Goal: Task Accomplishment & Management: Complete application form

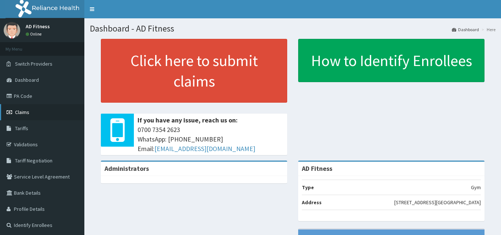
click at [30, 111] on link "Claims" at bounding box center [42, 112] width 84 height 16
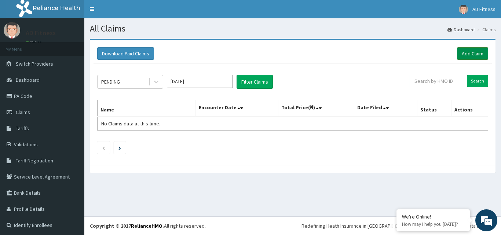
click at [457, 49] on link "Add Claim" at bounding box center [472, 53] width 31 height 12
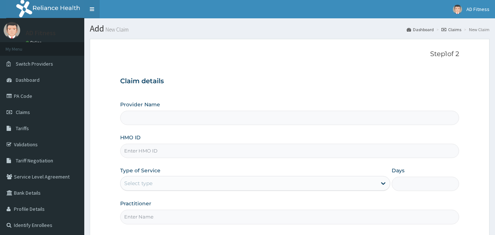
type input "AD Fitness"
type input "1"
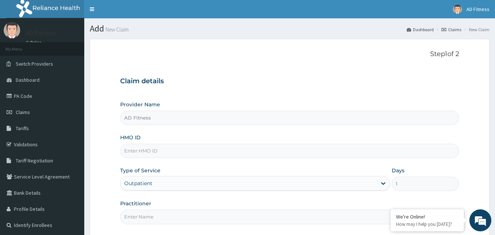
click at [152, 147] on input "HMO ID" at bounding box center [289, 151] width 339 height 14
paste input "DSS/10050/A"
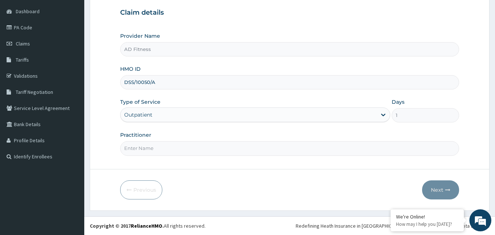
type input "DSS/10050/A"
click at [152, 147] on input "Practitioner" at bounding box center [289, 148] width 339 height 14
type input "ad"
click at [448, 192] on icon "button" at bounding box center [447, 189] width 5 height 5
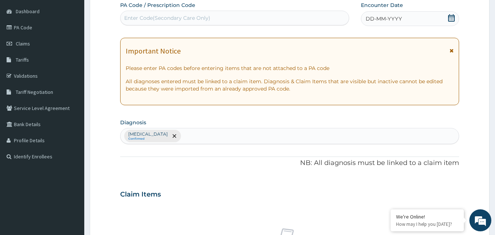
click at [173, 16] on div "Enter Code(Secondary Care Only)" at bounding box center [167, 17] width 86 height 7
paste input "PA/1CB0FB"
type input "PA/1CB0FB"
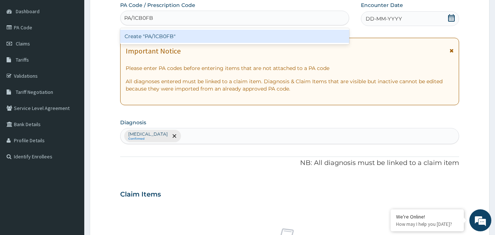
click at [166, 36] on div "Create "PA/1CB0FB"" at bounding box center [235, 36] width 230 height 13
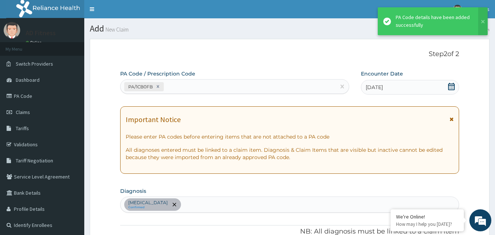
scroll to position [264, 0]
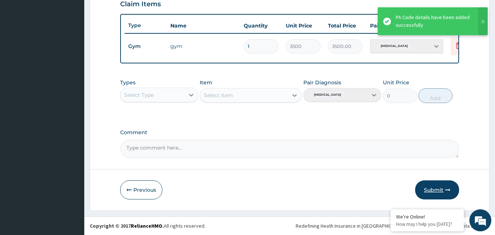
click at [440, 194] on button "Submit" at bounding box center [437, 189] width 44 height 19
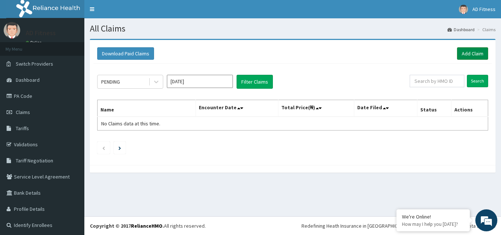
click at [467, 52] on link "Add Claim" at bounding box center [472, 53] width 31 height 12
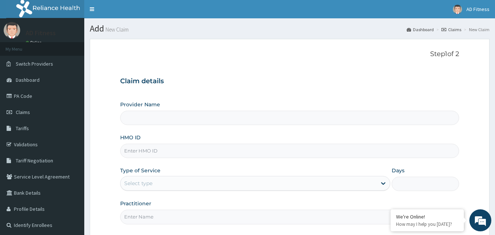
click at [194, 158] on input "HMO ID" at bounding box center [289, 151] width 339 height 14
paste input "DSS/10023/A"
type input "DSS/10023/A"
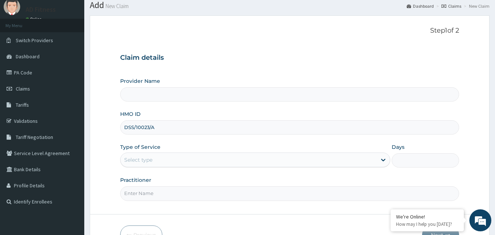
scroll to position [69, 0]
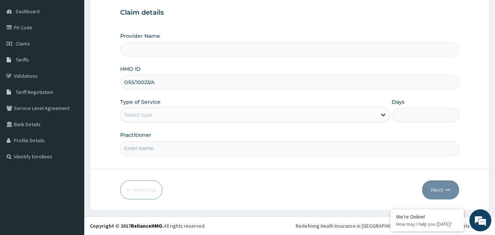
type input "AD Fitness"
type input "1"
type input "DSS/10023/A"
click at [194, 152] on input "Practitioner" at bounding box center [289, 148] width 339 height 14
type input "ad"
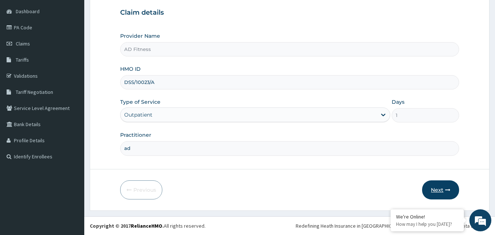
click at [437, 186] on button "Next" at bounding box center [440, 189] width 37 height 19
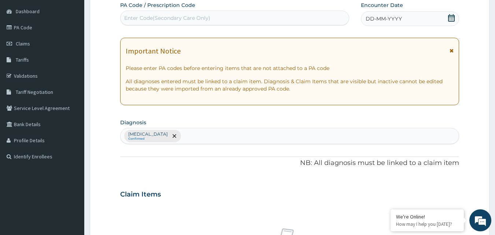
scroll to position [0, 0]
click at [219, 16] on div "Enter Code(Secondary Care Only)" at bounding box center [235, 18] width 229 height 12
paste input "PA/037164"
type input "PA/037164"
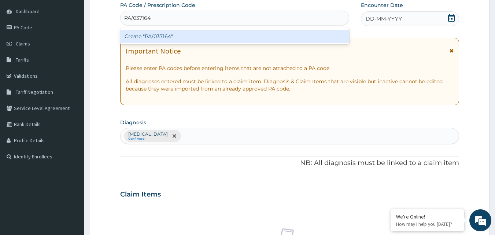
click at [205, 39] on div "Create "PA/037164"" at bounding box center [235, 36] width 230 height 13
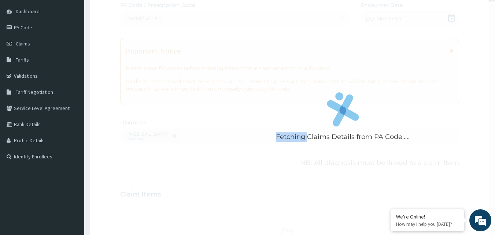
click at [205, 39] on div "Fetching Claims Details from PA Code....." at bounding box center [343, 118] width 446 height 235
drag, startPoint x: 205, startPoint y: 39, endPoint x: 210, endPoint y: 62, distance: 23.7
click at [207, 53] on div "Fetching Claims Details from PA Code....." at bounding box center [343, 118] width 446 height 235
click at [267, 56] on div "Fetching Claims Details from PA Code....." at bounding box center [343, 118] width 446 height 235
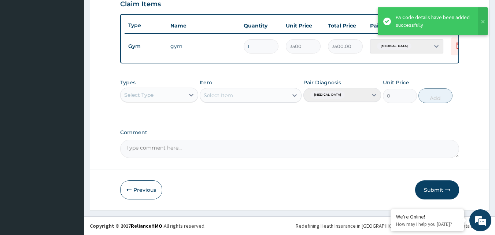
scroll to position [264, 0]
click at [426, 186] on button "Submit" at bounding box center [437, 189] width 44 height 19
